Goal: Task Accomplishment & Management: Use online tool/utility

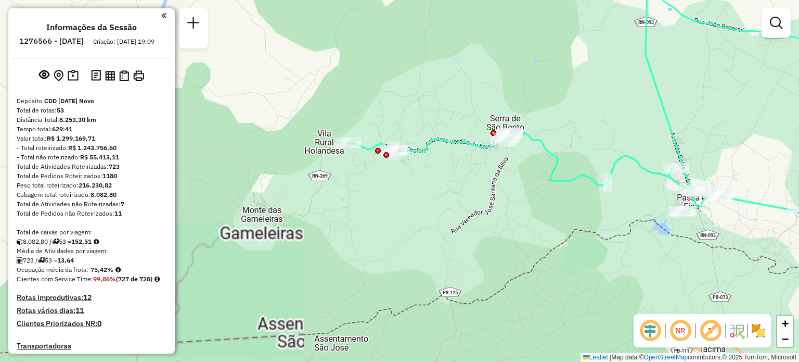
drag, startPoint x: 596, startPoint y: 231, endPoint x: 563, endPoint y: 238, distance: 34.6
click at [563, 238] on div "Janela de atendimento Grade de atendimento Capacidade Transportadoras Veículos …" at bounding box center [399, 181] width 799 height 362
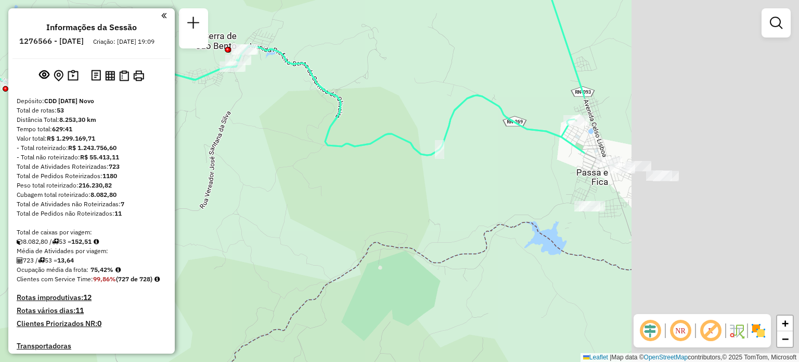
drag, startPoint x: 602, startPoint y: 207, endPoint x: 286, endPoint y: 228, distance: 316.7
click at [287, 228] on div "Janela de atendimento Grade de atendimento Capacidade Transportadoras Veículos …" at bounding box center [399, 181] width 799 height 362
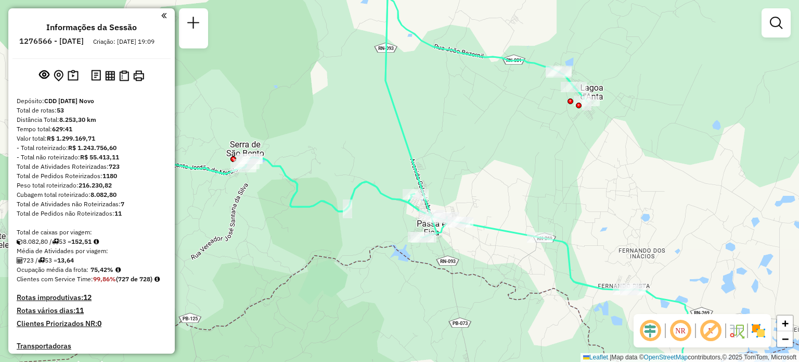
drag, startPoint x: 609, startPoint y: 266, endPoint x: 528, endPoint y: 287, distance: 84.2
click at [528, 287] on div "Janela de atendimento Grade de atendimento Capacidade Transportadoras Veículos …" at bounding box center [399, 181] width 799 height 362
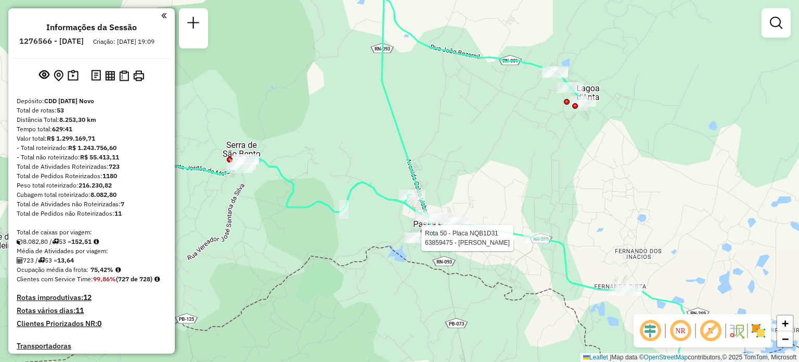
select select "**********"
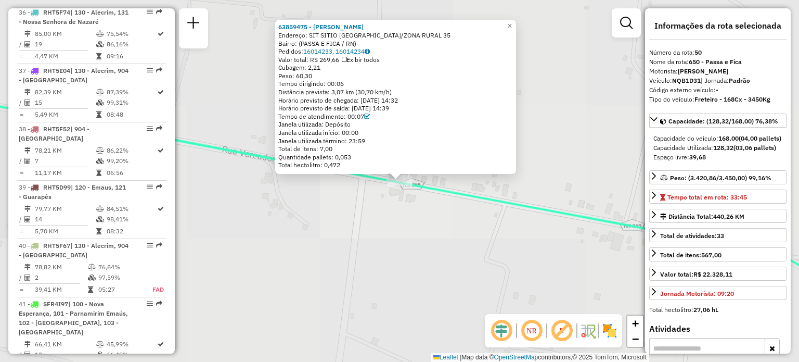
scroll to position [3315, 0]
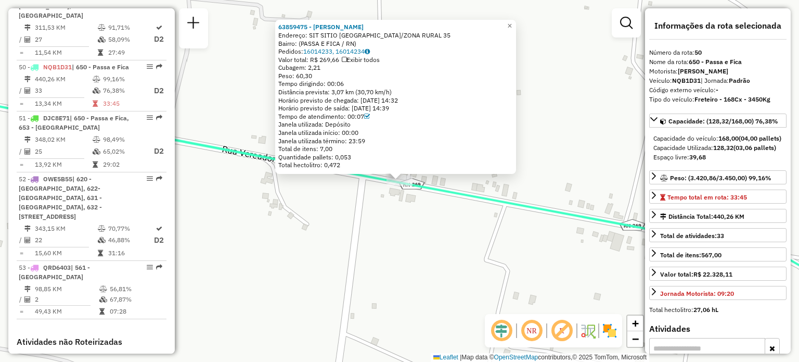
click at [567, 97] on div "63859475 - [GEOGRAPHIC_DATA] NELO DE OLIVEI Endereço: SIT [GEOGRAPHIC_DATA]/ZON…" at bounding box center [399, 181] width 799 height 362
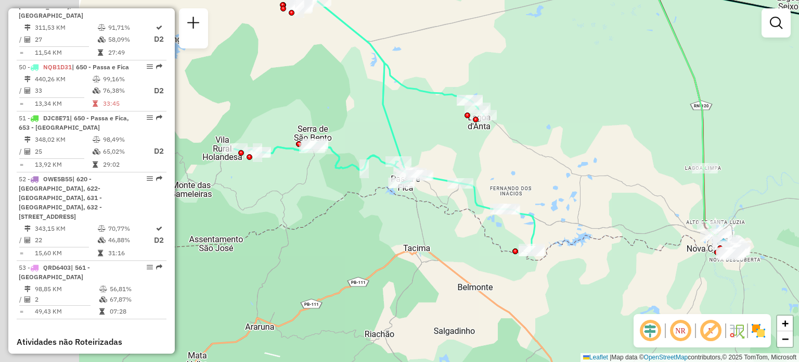
drag, startPoint x: 303, startPoint y: 271, endPoint x: 477, endPoint y: 196, distance: 189.8
click at [473, 197] on div "Janela de atendimento Grade de atendimento Capacidade Transportadoras Veículos …" at bounding box center [399, 181] width 799 height 362
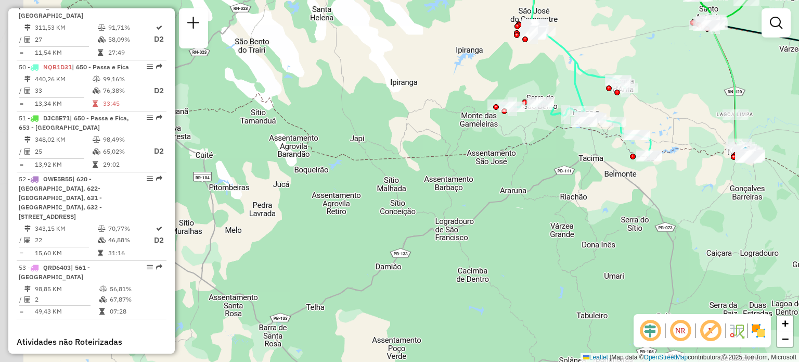
drag, startPoint x: 406, startPoint y: 261, endPoint x: 518, endPoint y: 208, distance: 124.3
click at [518, 208] on div "Janela de atendimento Grade de atendimento Capacidade Transportadoras Veículos …" at bounding box center [399, 181] width 799 height 362
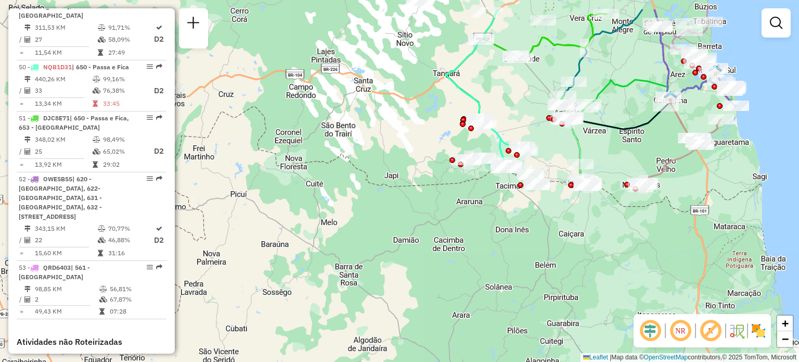
drag, startPoint x: 579, startPoint y: 60, endPoint x: 524, endPoint y: 101, distance: 69.1
click at [524, 101] on div "Janela de atendimento Grade de atendimento Capacidade Transportadoras Veículos …" at bounding box center [399, 181] width 799 height 362
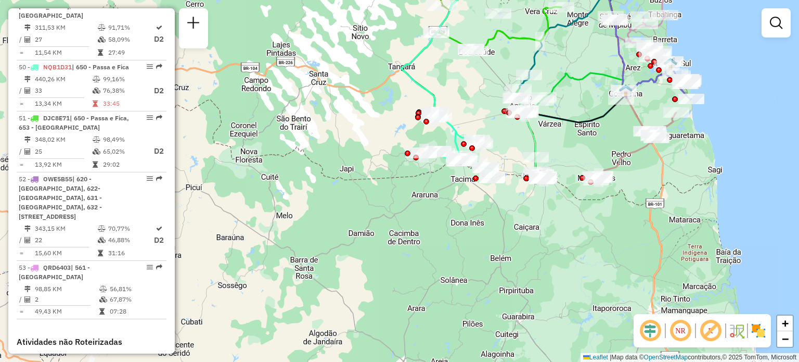
drag, startPoint x: 646, startPoint y: 234, endPoint x: 591, endPoint y: 217, distance: 57.8
click at [596, 227] on div "Janela de atendimento Grade de atendimento Capacidade Transportadoras Veículos …" at bounding box center [399, 181] width 799 height 362
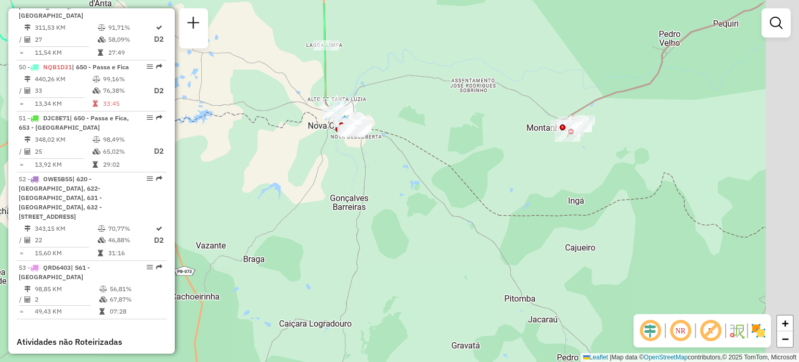
drag, startPoint x: 601, startPoint y: 148, endPoint x: 537, endPoint y: 196, distance: 79.9
click at [537, 196] on div "Janela de atendimento Grade de atendimento Capacidade Transportadoras Veículos …" at bounding box center [399, 181] width 799 height 362
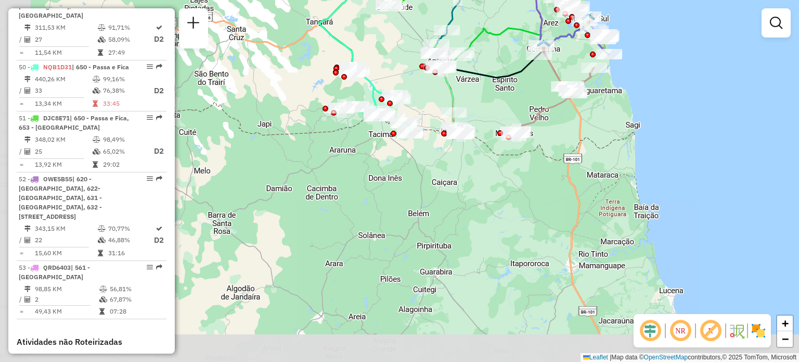
drag, startPoint x: 469, startPoint y: 174, endPoint x: 481, endPoint y: 177, distance: 12.4
click at [472, 173] on div "Janela de atendimento Grade de atendimento Capacidade Transportadoras Veículos …" at bounding box center [399, 181] width 799 height 362
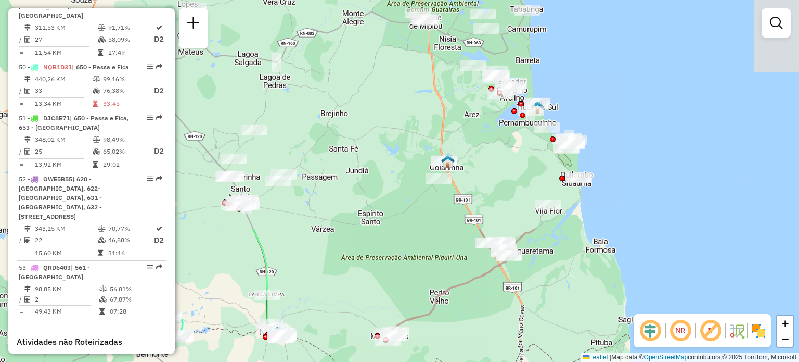
drag, startPoint x: 551, startPoint y: 129, endPoint x: 379, endPoint y: 386, distance: 309.6
click at [379, 361] on html "Aguarde... Pop-up bloqueado! Seu navegador bloqueou automáticamente a abertura …" at bounding box center [399, 181] width 799 height 362
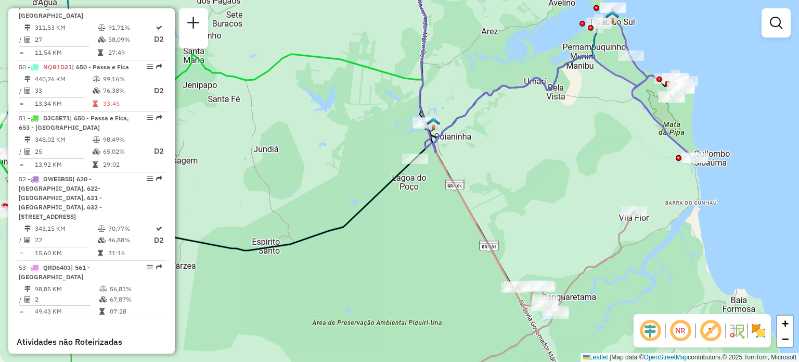
drag, startPoint x: 616, startPoint y: 110, endPoint x: 583, endPoint y: 147, distance: 49.7
click at [583, 146] on div "Janela de atendimento Grade de atendimento Capacidade Transportadoras Veículos …" at bounding box center [399, 181] width 799 height 362
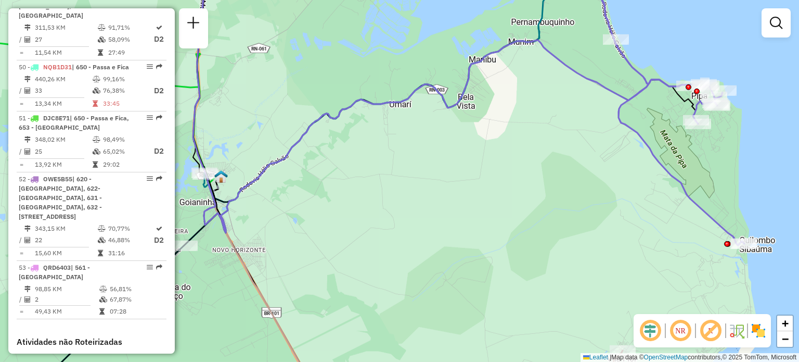
drag, startPoint x: 583, startPoint y: 163, endPoint x: 553, endPoint y: 83, distance: 85.0
click at [554, 85] on div "Janela de atendimento Grade de atendimento Capacidade Transportadoras Veículos …" at bounding box center [399, 181] width 799 height 362
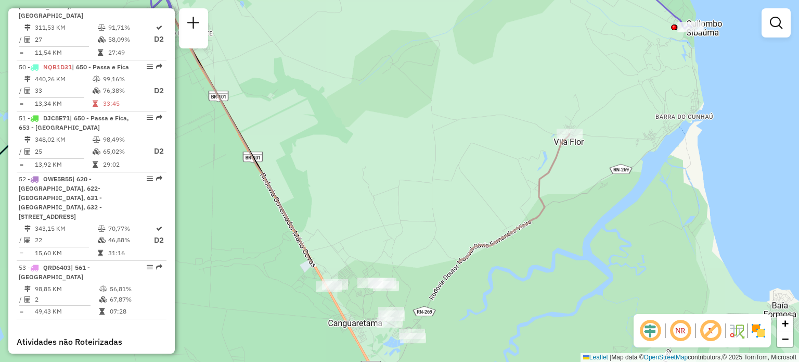
drag, startPoint x: 572, startPoint y: 182, endPoint x: 547, endPoint y: 45, distance: 139.1
click at [549, 41] on div "Janela de atendimento Grade de atendimento Capacidade Transportadoras Veículos …" at bounding box center [399, 181] width 799 height 362
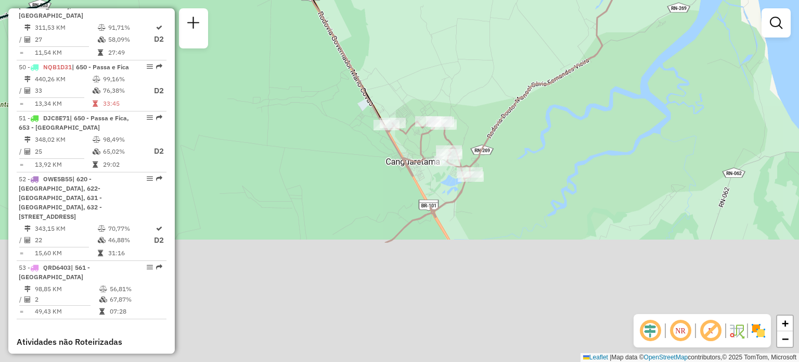
drag, startPoint x: 496, startPoint y: 149, endPoint x: 557, endPoint y: 27, distance: 136.4
click at [557, 27] on div "Janela de atendimento Grade de atendimento Capacidade Transportadoras Veículos …" at bounding box center [399, 181] width 799 height 362
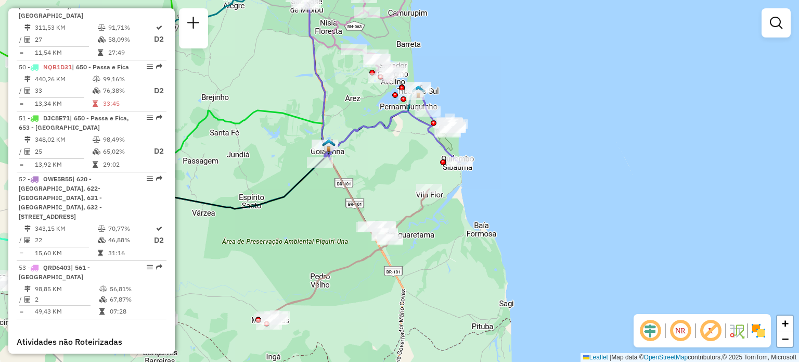
drag, startPoint x: 331, startPoint y: 292, endPoint x: 318, endPoint y: 312, distance: 24.1
click at [318, 312] on div "Janela de atendimento Grade de atendimento Capacidade Transportadoras Veículos …" at bounding box center [399, 181] width 799 height 362
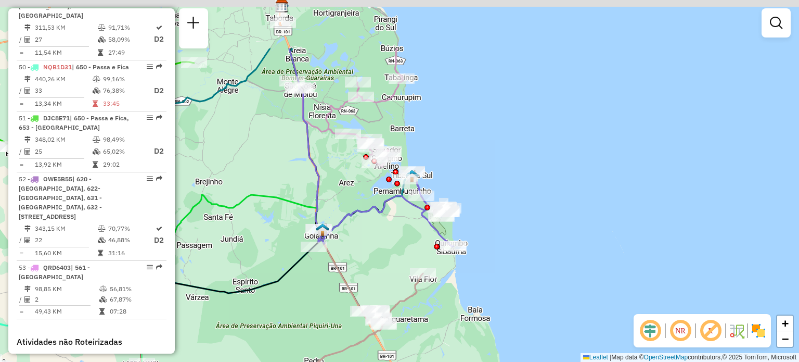
drag, startPoint x: 377, startPoint y: 154, endPoint x: 376, endPoint y: 240, distance: 86.4
click at [373, 246] on div "Janela de atendimento Grade de atendimento Capacidade Transportadoras Veículos …" at bounding box center [399, 181] width 799 height 362
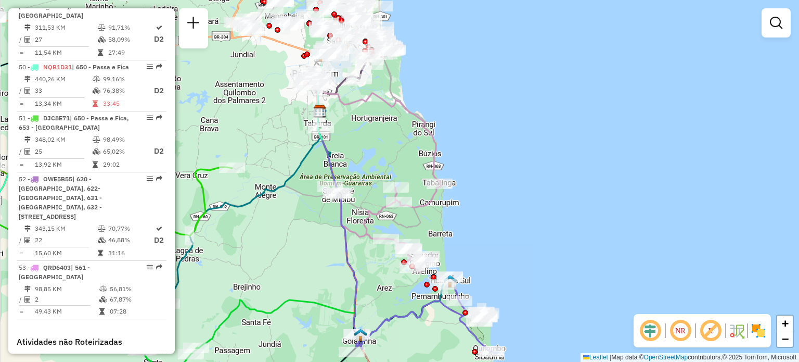
drag, startPoint x: 271, startPoint y: 158, endPoint x: 309, endPoint y: 261, distance: 110.0
click at [309, 261] on div "Janela de atendimento Grade de atendimento Capacidade Transportadoras Veículos …" at bounding box center [399, 181] width 799 height 362
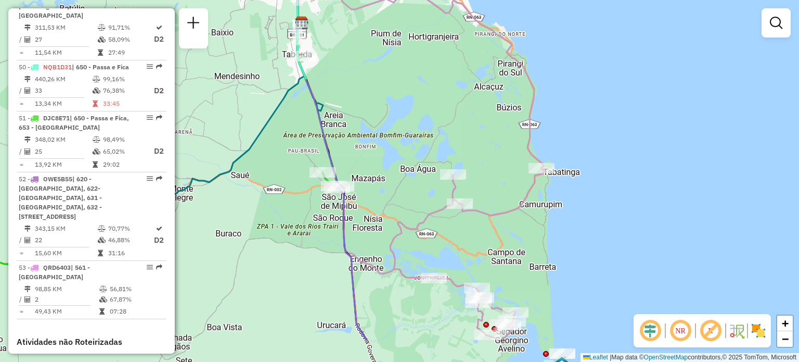
drag, startPoint x: 390, startPoint y: 121, endPoint x: 401, endPoint y: 39, distance: 82.5
click at [401, 39] on div "Janela de atendimento Grade de atendimento Capacidade Transportadoras Veículos …" at bounding box center [399, 181] width 799 height 362
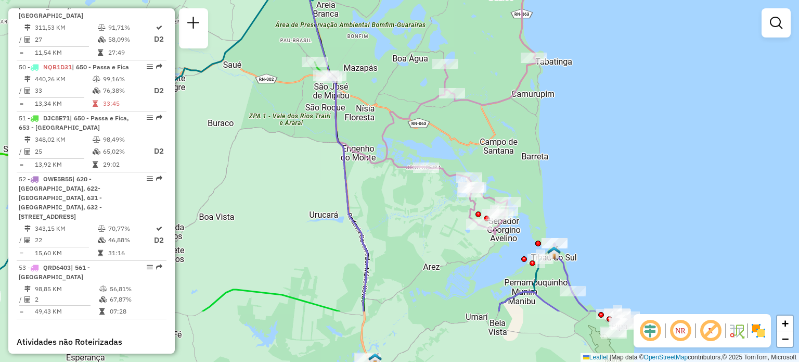
drag, startPoint x: 427, startPoint y: 275, endPoint x: 422, endPoint y: 223, distance: 51.8
click at [422, 224] on div "Janela de atendimento Grade de atendimento Capacidade Transportadoras Veículos …" at bounding box center [399, 181] width 799 height 362
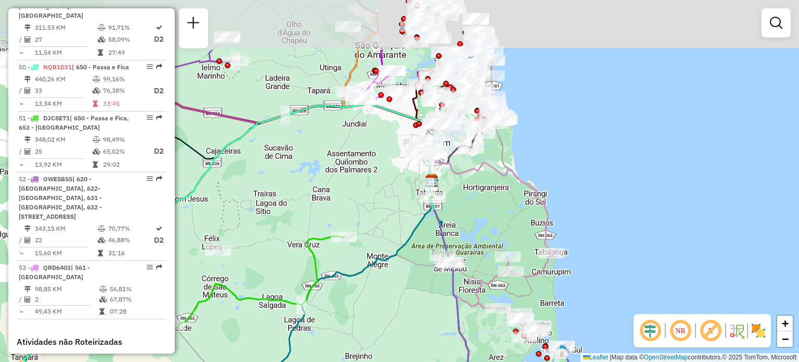
drag, startPoint x: 396, startPoint y: 130, endPoint x: 502, endPoint y: 191, distance: 122.2
click at [506, 235] on div "Janela de atendimento Grade de atendimento Capacidade Transportadoras Veículos …" at bounding box center [399, 181] width 799 height 362
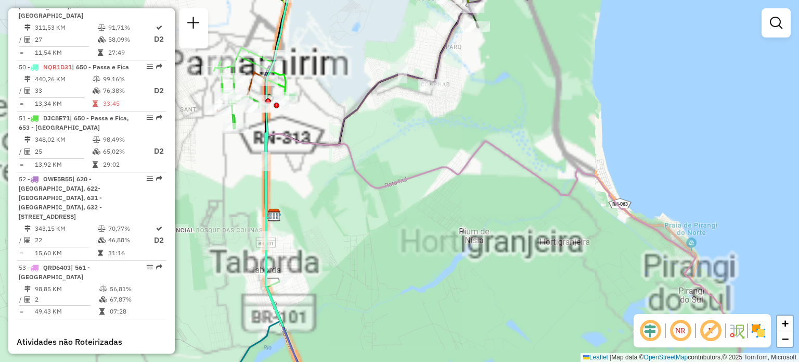
drag, startPoint x: 525, startPoint y: 223, endPoint x: 513, endPoint y: 180, distance: 44.8
click at [512, 181] on div "Janela de atendimento Grade de atendimento Capacidade Transportadoras Veículos …" at bounding box center [399, 181] width 799 height 362
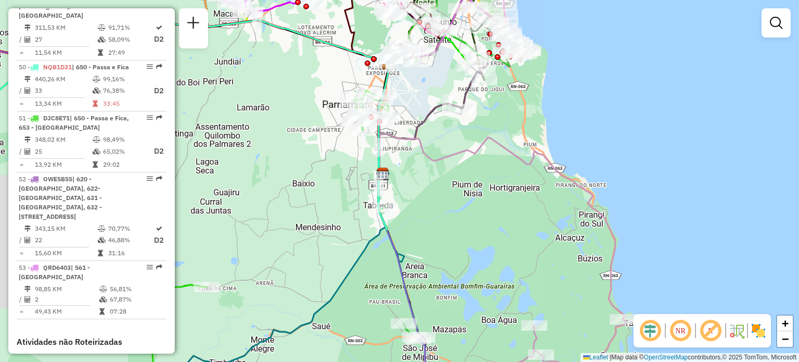
drag, startPoint x: 517, startPoint y: 271, endPoint x: 495, endPoint y: 156, distance: 117.0
click at [496, 156] on div "Janela de atendimento Grade de atendimento Capacidade Transportadoras Veículos …" at bounding box center [399, 181] width 799 height 362
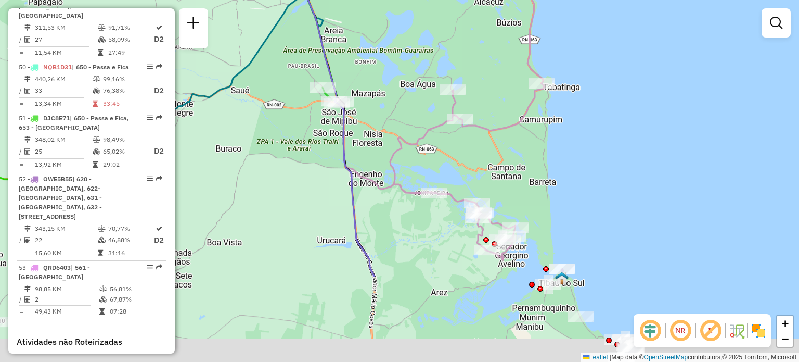
drag, startPoint x: 514, startPoint y: 243, endPoint x: 475, endPoint y: 148, distance: 102.9
click at [468, 147] on div "Janela de atendimento Grade de atendimento Capacidade Transportadoras Veículos …" at bounding box center [399, 181] width 799 height 362
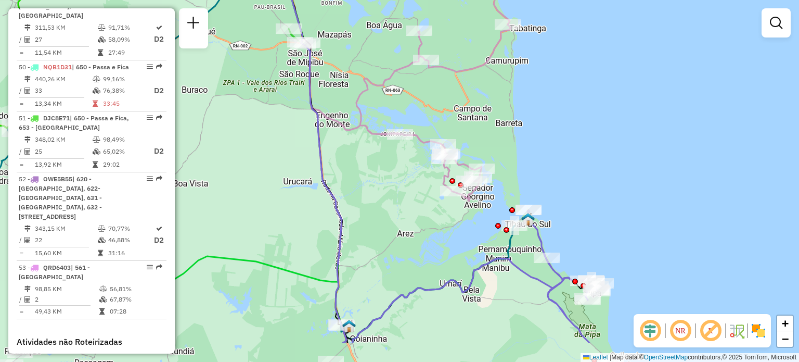
drag, startPoint x: 508, startPoint y: 166, endPoint x: 481, endPoint y: 114, distance: 58.2
click at [482, 117] on div "Janela de atendimento Grade de atendimento Capacidade Transportadoras Veículos …" at bounding box center [399, 181] width 799 height 362
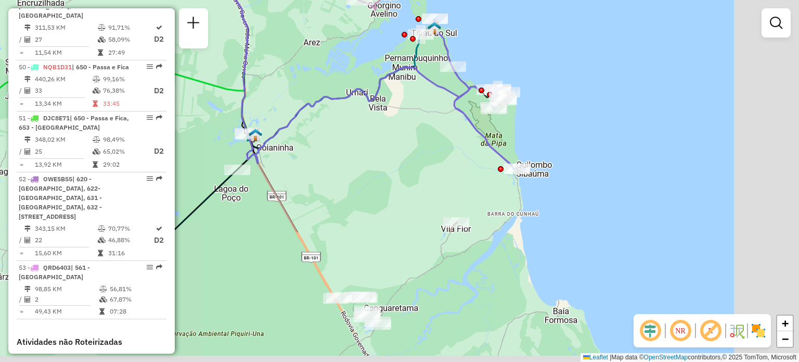
drag, startPoint x: 499, startPoint y: 306, endPoint x: 439, endPoint y: 182, distance: 137.6
click at [439, 182] on div "Janela de atendimento Grade de atendimento Capacidade Transportadoras Veículos …" at bounding box center [399, 181] width 799 height 362
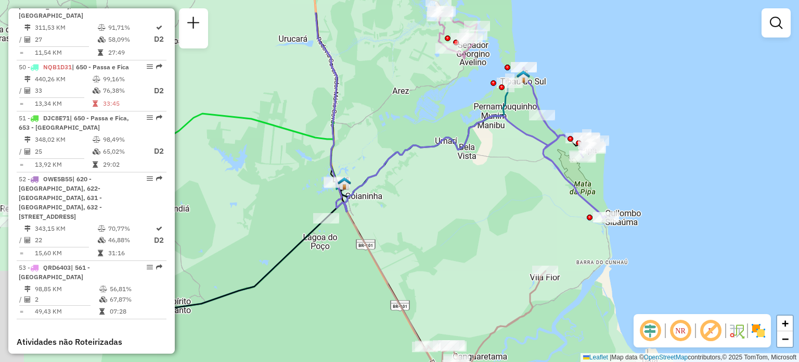
drag, startPoint x: 410, startPoint y: 172, endPoint x: 500, endPoint y: 221, distance: 102.0
click at [500, 221] on div "Janela de atendimento Grade de atendimento Capacidade Transportadoras Veículos …" at bounding box center [399, 181] width 799 height 362
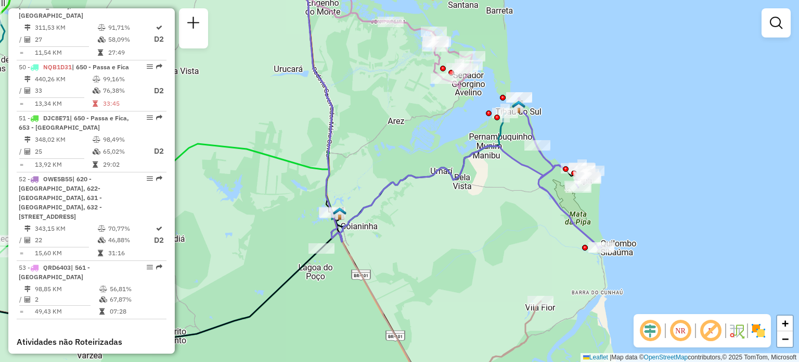
drag, startPoint x: 525, startPoint y: 166, endPoint x: 520, endPoint y: 200, distance: 34.2
click at [520, 200] on div "Janela de atendimento Grade de atendimento Capacidade Transportadoras Veículos …" at bounding box center [399, 181] width 799 height 362
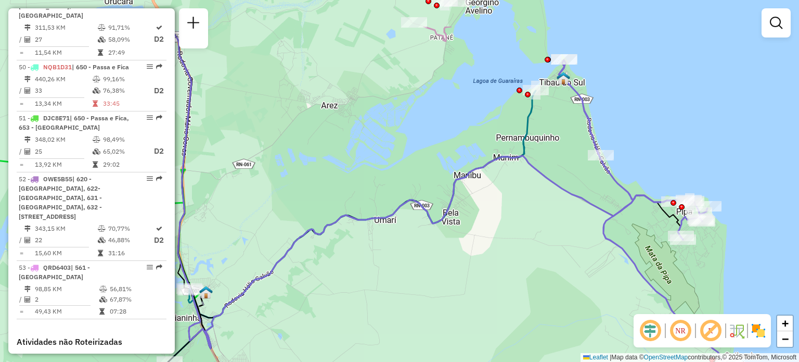
drag, startPoint x: 463, startPoint y: 185, endPoint x: 521, endPoint y: 247, distance: 85.8
click at [521, 247] on div "Janela de atendimento Grade de atendimento Capacidade Transportadoras Veículos …" at bounding box center [399, 181] width 799 height 362
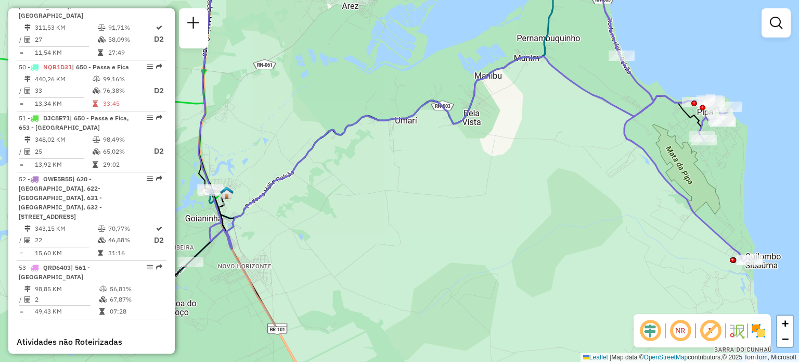
drag, startPoint x: 387, startPoint y: 216, endPoint x: 412, endPoint y: 182, distance: 42.5
click at [414, 182] on div "Janela de atendimento Grade de atendimento Capacidade Transportadoras Veículos …" at bounding box center [399, 181] width 799 height 362
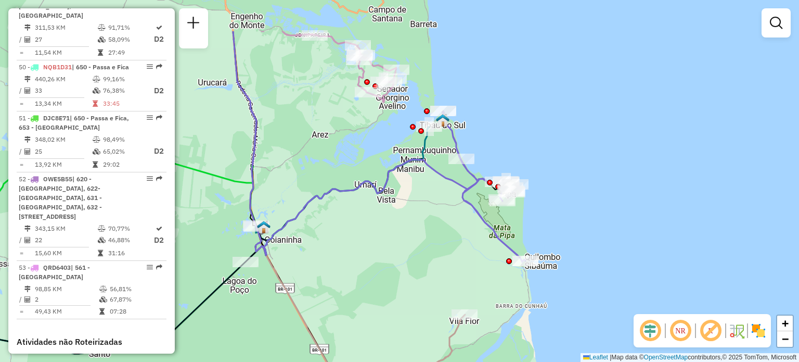
drag, startPoint x: 416, startPoint y: 161, endPoint x: 415, endPoint y: 190, distance: 29.7
click at [415, 190] on div "Janela de atendimento Grade de atendimento Capacidade Transportadoras Veículos …" at bounding box center [399, 181] width 799 height 362
select select "**********"
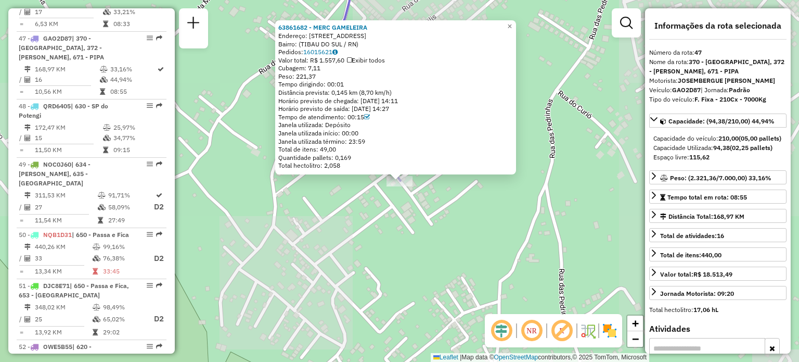
scroll to position [3129, 0]
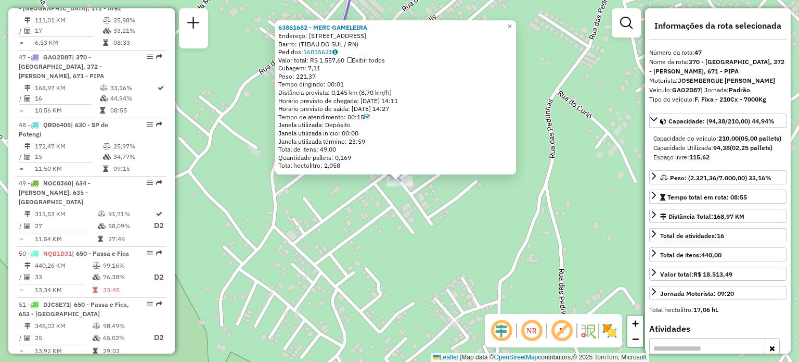
click at [437, 225] on div "63861682 - MERC GAMELEIRA Endereço: [STREET_ADDRESS] Bairro: ([GEOGRAPHIC_DATA]…" at bounding box center [399, 181] width 799 height 362
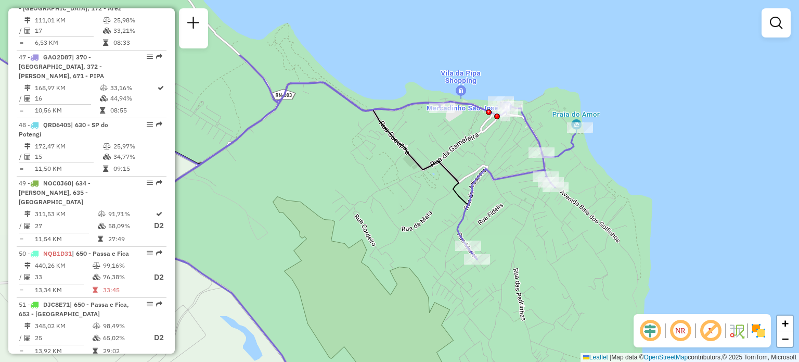
drag, startPoint x: 494, startPoint y: 136, endPoint x: 544, endPoint y: 234, distance: 109.6
click at [544, 233] on div "Janela de atendimento Grade de atendimento Capacidade Transportadoras Veículos …" at bounding box center [399, 181] width 799 height 362
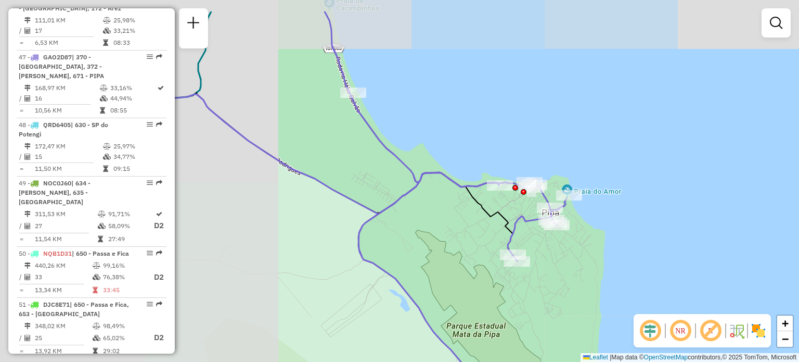
drag, startPoint x: 265, startPoint y: 119, endPoint x: 333, endPoint y: 73, distance: 81.7
click at [333, 73] on div "Janela de atendimento Grade de atendimento Capacidade Transportadoras Veículos …" at bounding box center [399, 181] width 799 height 362
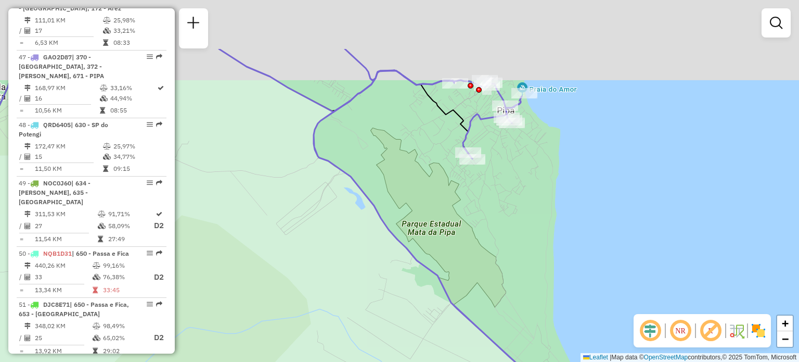
drag, startPoint x: 442, startPoint y: 201, endPoint x: 552, endPoint y: 386, distance: 215.1
click at [552, 361] on html "Aguarde... Pop-up bloqueado! Seu navegador bloqueou automáticamente a abertura …" at bounding box center [399, 181] width 799 height 362
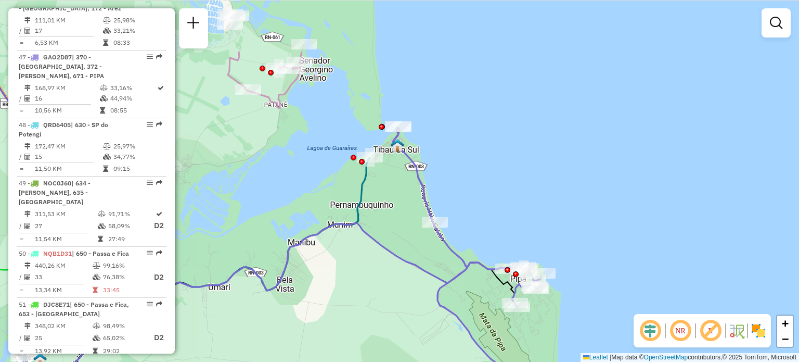
drag, startPoint x: 323, startPoint y: 154, endPoint x: 406, endPoint y: 259, distance: 133.7
click at [403, 257] on div "Janela de atendimento Grade de atendimento Capacidade Transportadoras Veículos …" at bounding box center [399, 181] width 799 height 362
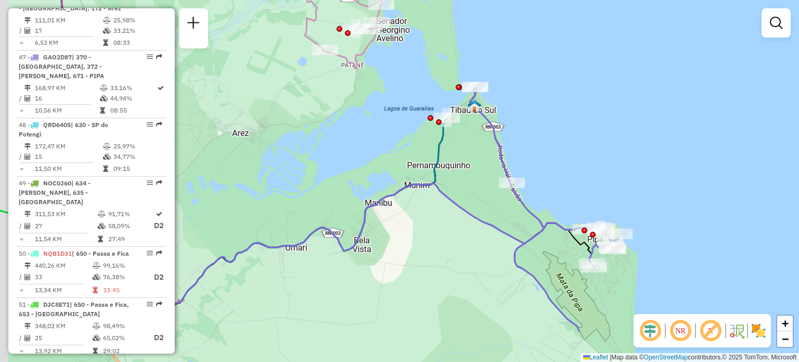
drag, startPoint x: 453, startPoint y: 264, endPoint x: 449, endPoint y: 231, distance: 33.5
click at [476, 241] on div "Janela de atendimento Grade de atendimento Capacidade Transportadoras Veículos …" at bounding box center [399, 181] width 799 height 362
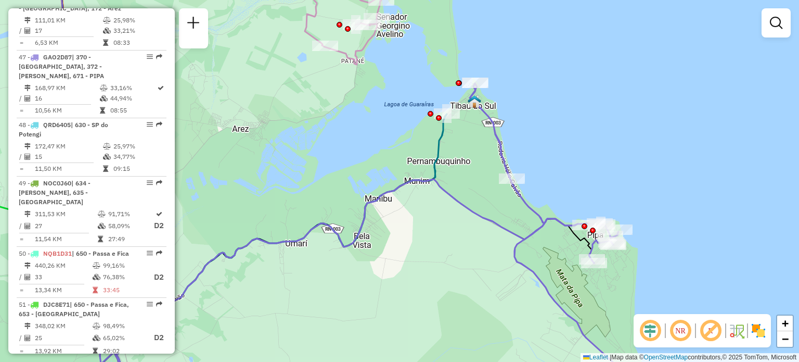
drag, startPoint x: 397, startPoint y: 176, endPoint x: 429, endPoint y: 171, distance: 33.1
click at [424, 170] on div "Janela de atendimento Grade de atendimento Capacidade Transportadoras Veículos …" at bounding box center [399, 181] width 799 height 362
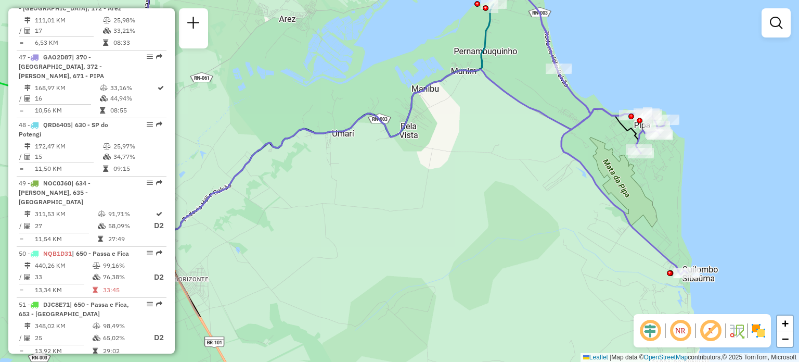
drag, startPoint x: 508, startPoint y: 281, endPoint x: 448, endPoint y: 169, distance: 127.6
click at [455, 172] on div "Janela de atendimento Grade de atendimento Capacidade Transportadoras Veículos …" at bounding box center [399, 181] width 799 height 362
